Goal: Information Seeking & Learning: Learn about a topic

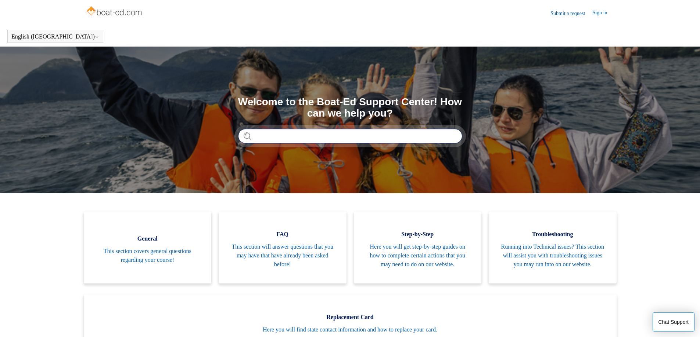
click at [259, 135] on input "Search" at bounding box center [350, 136] width 224 height 15
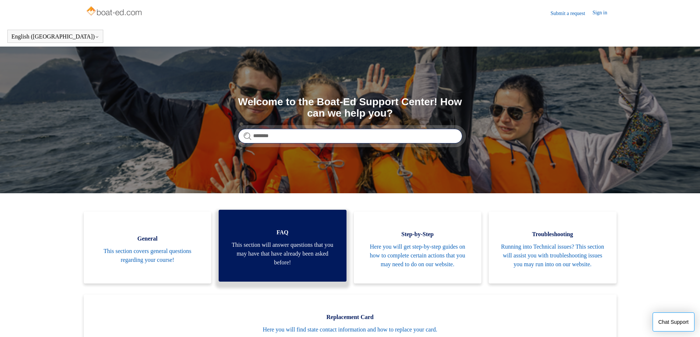
type input "********"
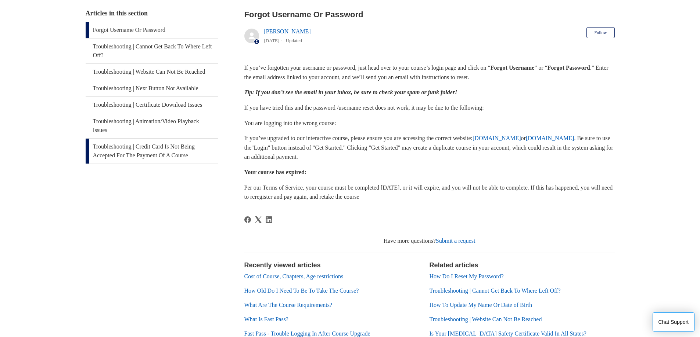
scroll to position [153, 0]
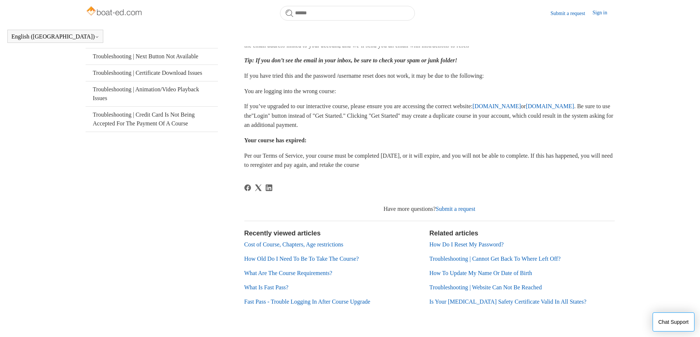
click at [310, 301] on link "Fast Pass - Trouble Logging In After Course Upgrade" at bounding box center [307, 302] width 126 height 6
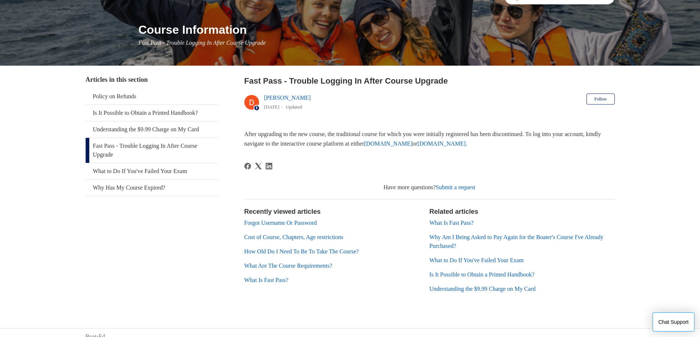
scroll to position [83, 0]
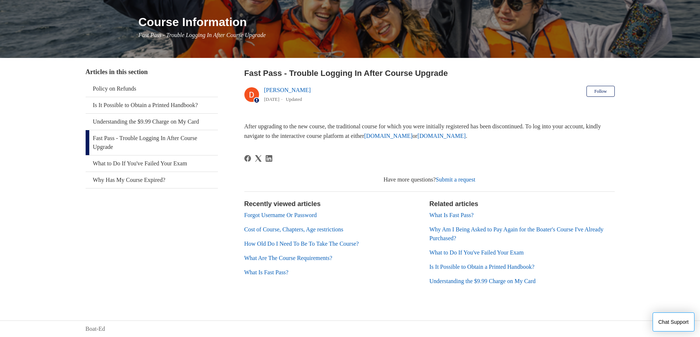
click at [317, 214] on link "Forgot Username Or Password" at bounding box center [280, 215] width 72 height 6
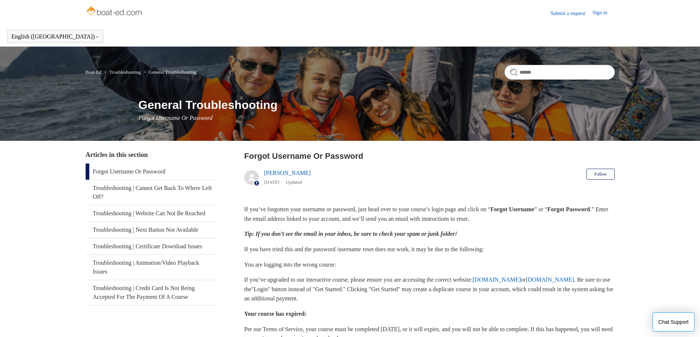
click at [123, 171] on link "Forgot Username Or Password" at bounding box center [152, 172] width 132 height 16
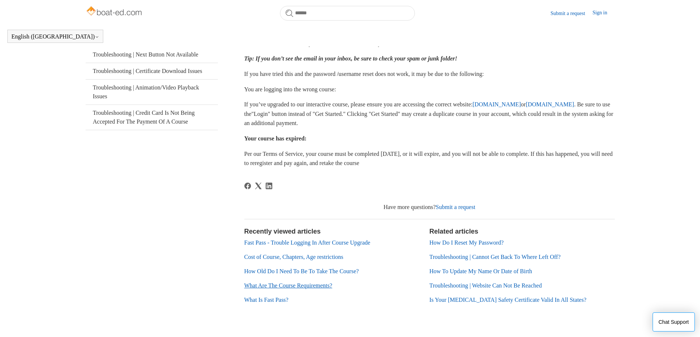
scroll to position [174, 0]
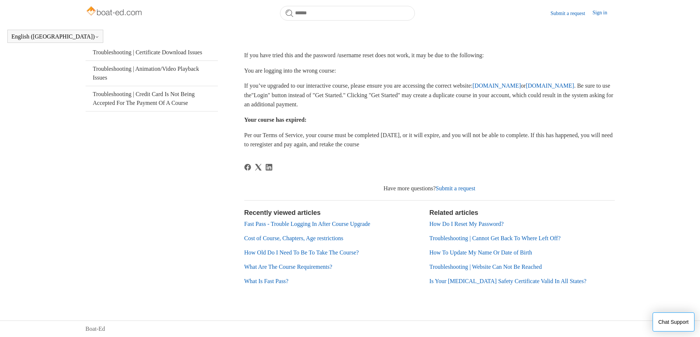
click at [271, 281] on link "What Is Fast Pass?" at bounding box center [266, 281] width 44 height 6
